Goal: Find specific fact

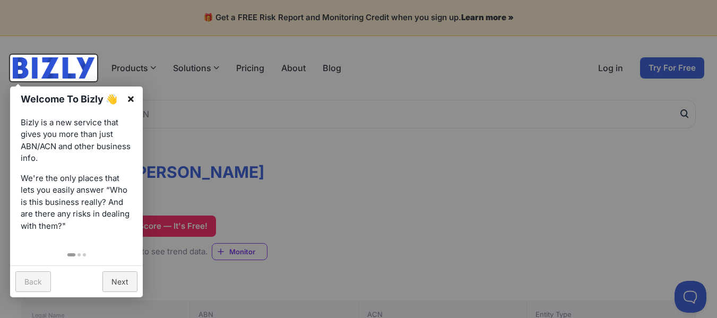
click at [128, 98] on link "×" at bounding box center [131, 98] width 24 height 24
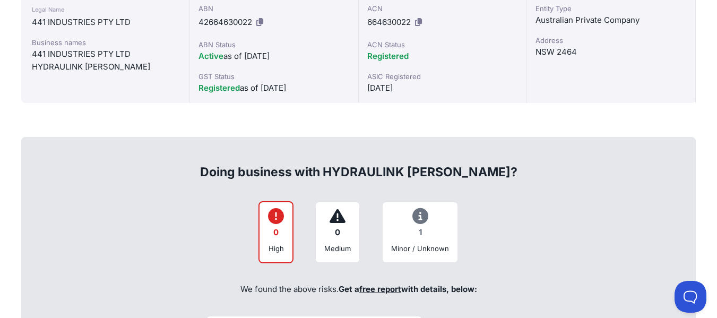
scroll to position [244, 0]
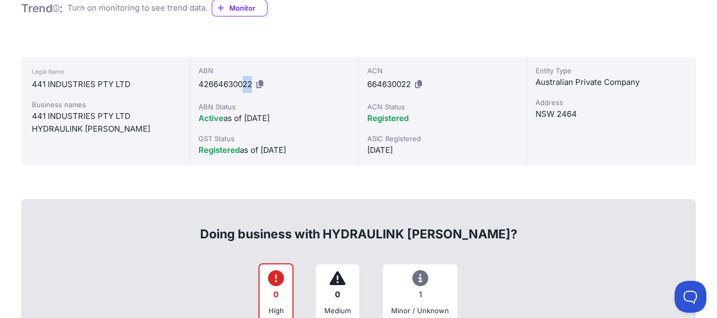
drag, startPoint x: 254, startPoint y: 81, endPoint x: 241, endPoint y: 80, distance: 12.3
click at [241, 80] on div "ABN 42664630022" at bounding box center [273, 79] width 151 height 28
click at [261, 82] on icon at bounding box center [259, 84] width 7 height 8
copy span "22"
